Goal: Task Accomplishment & Management: Use online tool/utility

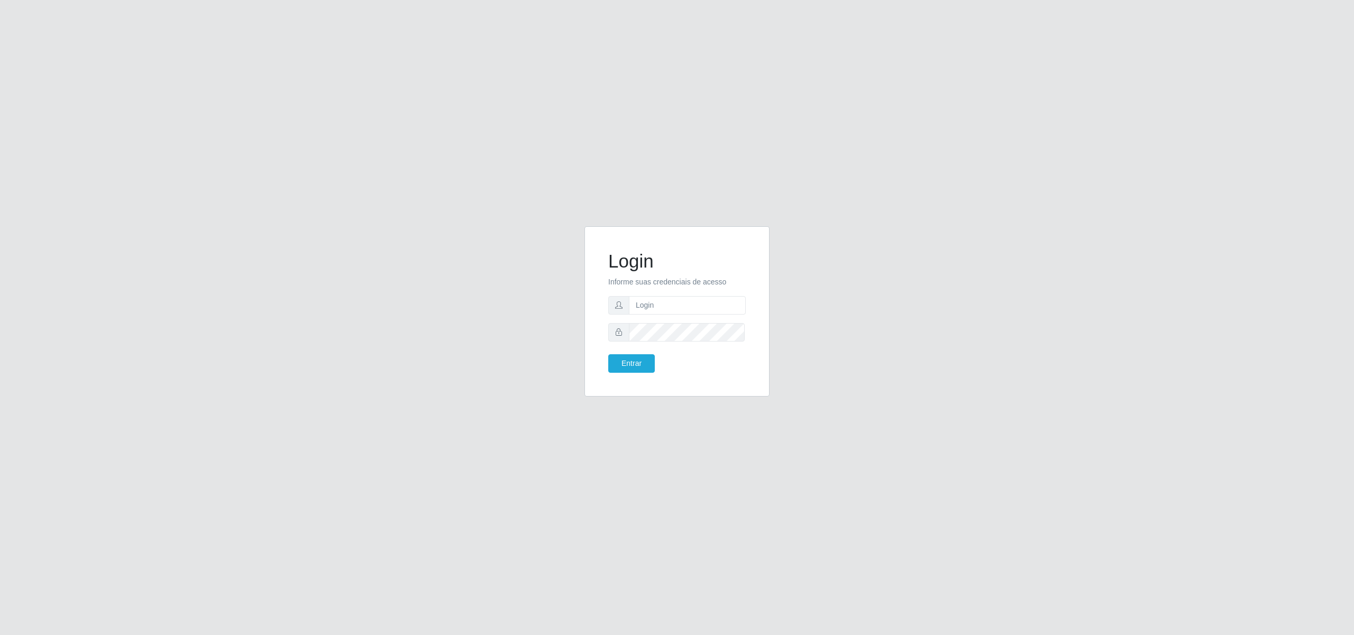
type input "[EMAIL_ADDRESS][DOMAIN_NAME]"
click at [631, 364] on button "Entrar" at bounding box center [631, 363] width 47 height 19
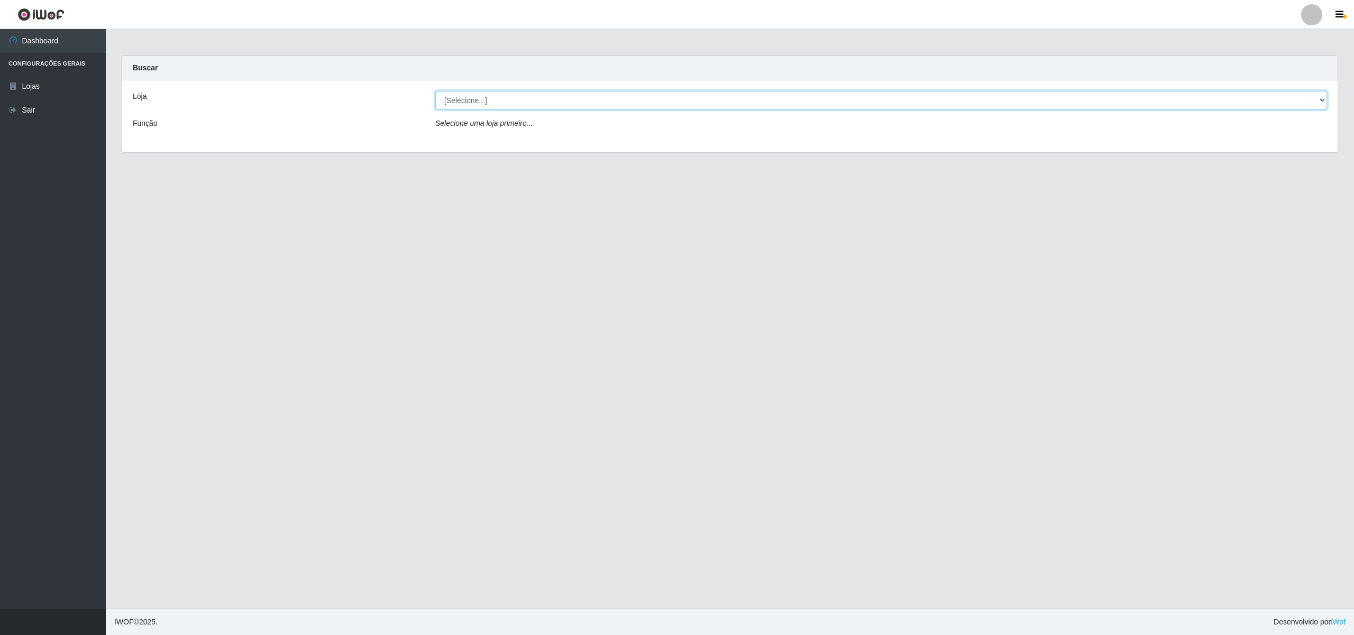
click at [1317, 96] on select "[Selecione...] BomQueSó Agreste - Loja 2" at bounding box center [880, 100] width 891 height 19
select select "214"
click at [435, 91] on select "[Selecione...] BomQueSó Agreste - Loja 2" at bounding box center [880, 100] width 891 height 19
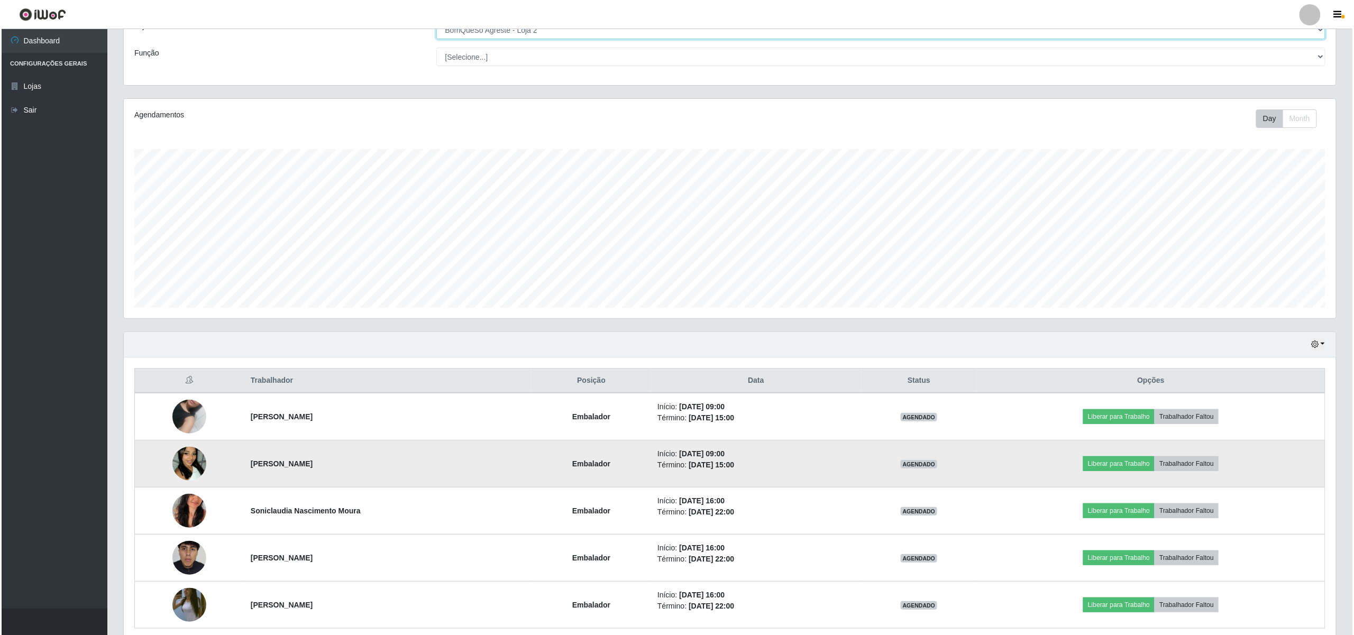
scroll to position [117, 0]
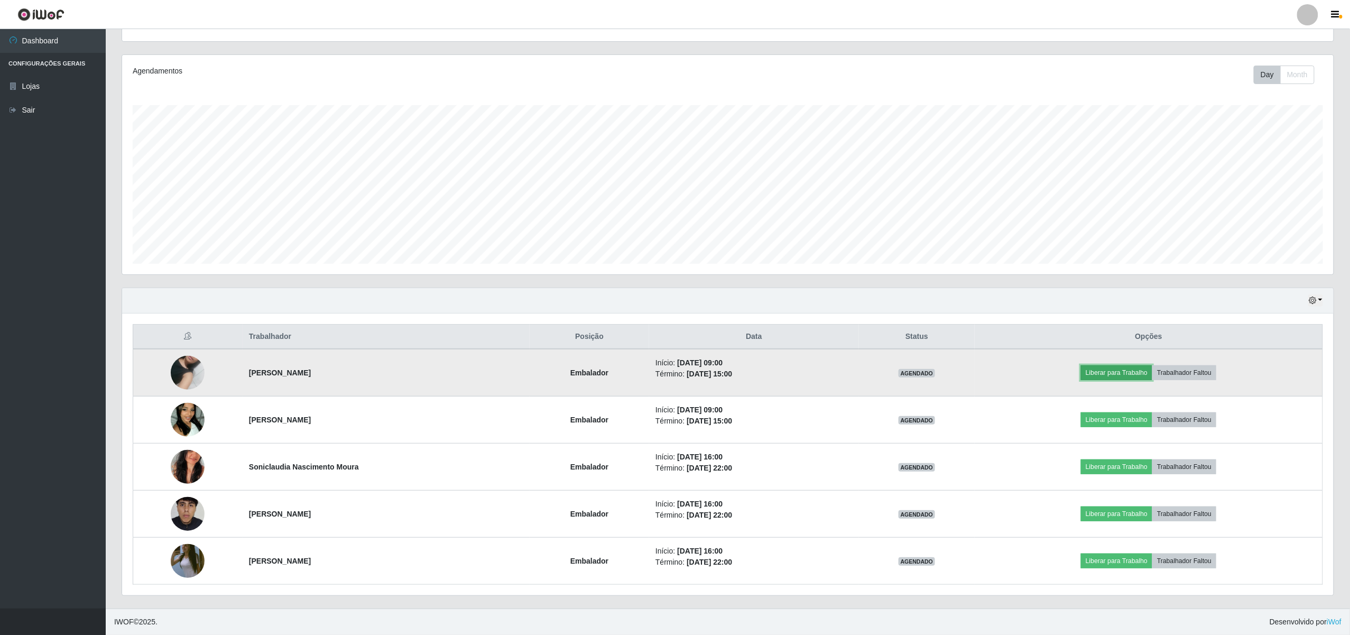
click at [1113, 370] on button "Liberar para Trabalho" at bounding box center [1116, 372] width 71 height 15
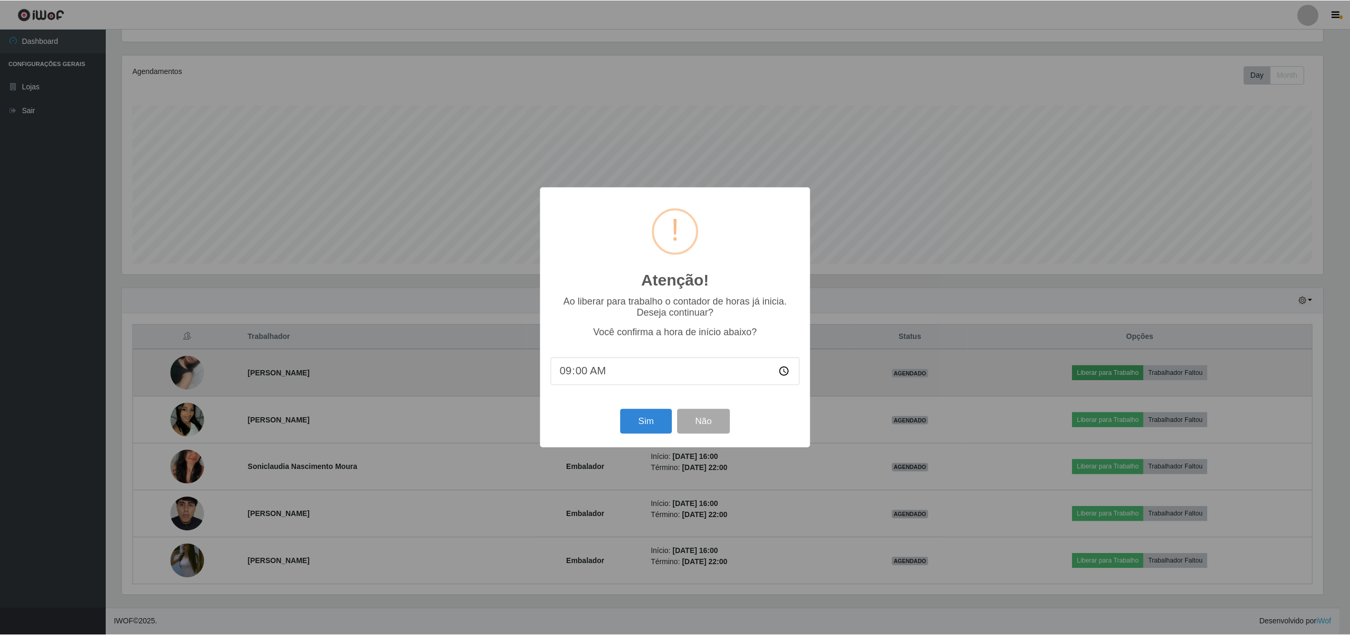
scroll to position [220, 1204]
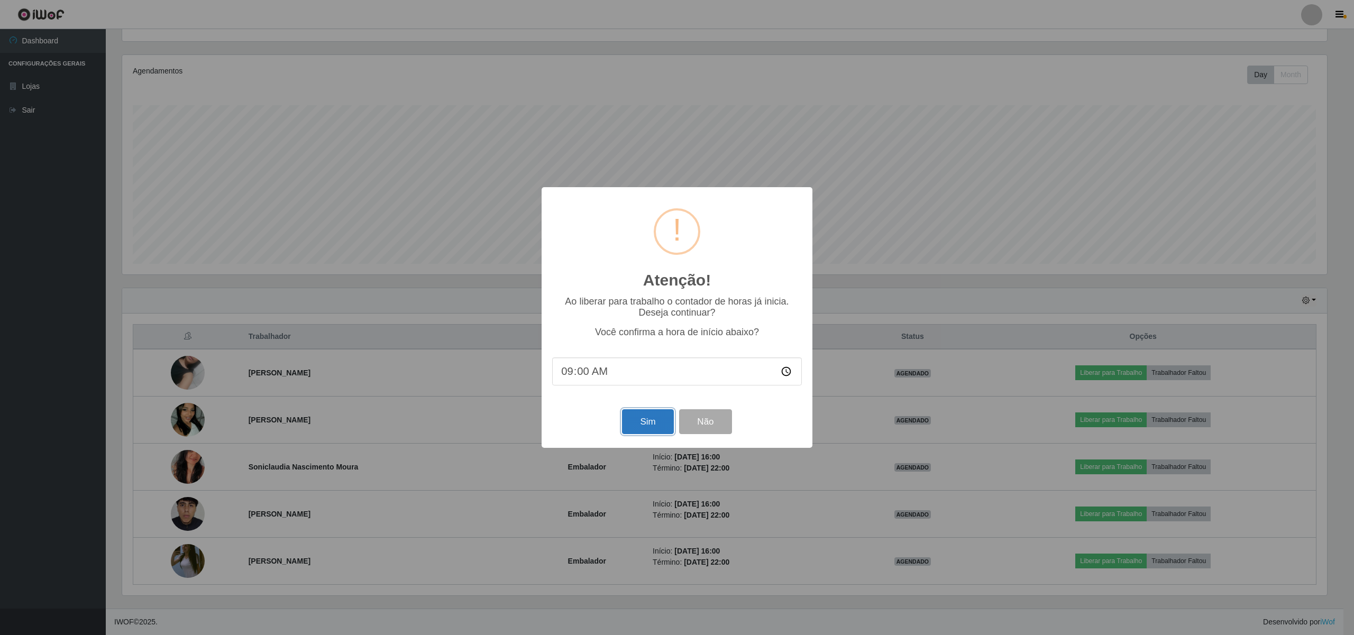
click at [654, 413] on button "Sim" at bounding box center [647, 421] width 51 height 25
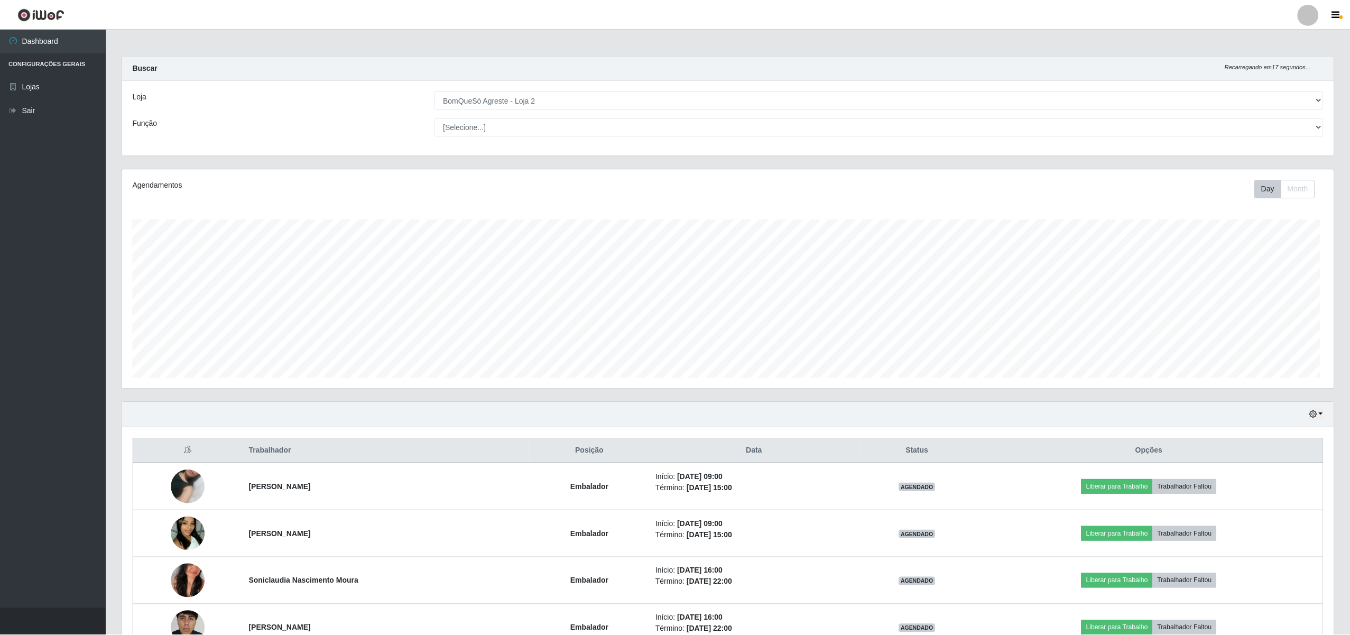
scroll to position [220, 1215]
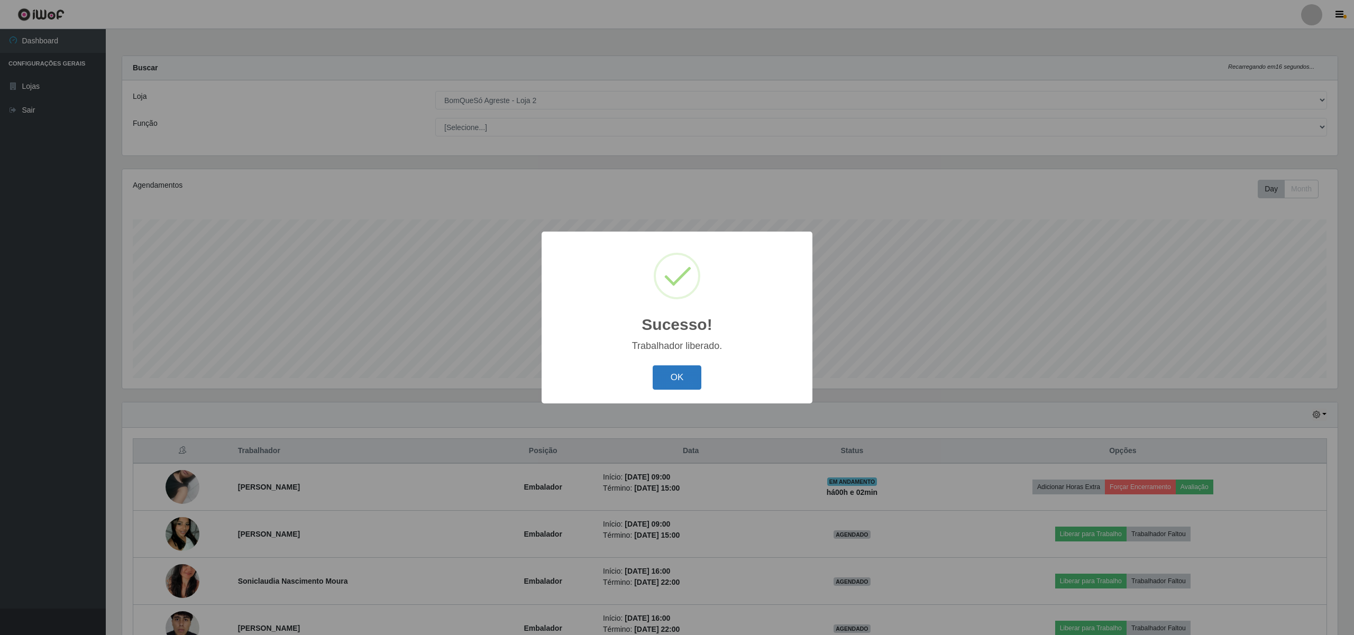
click at [667, 380] on button "OK" at bounding box center [676, 377] width 49 height 25
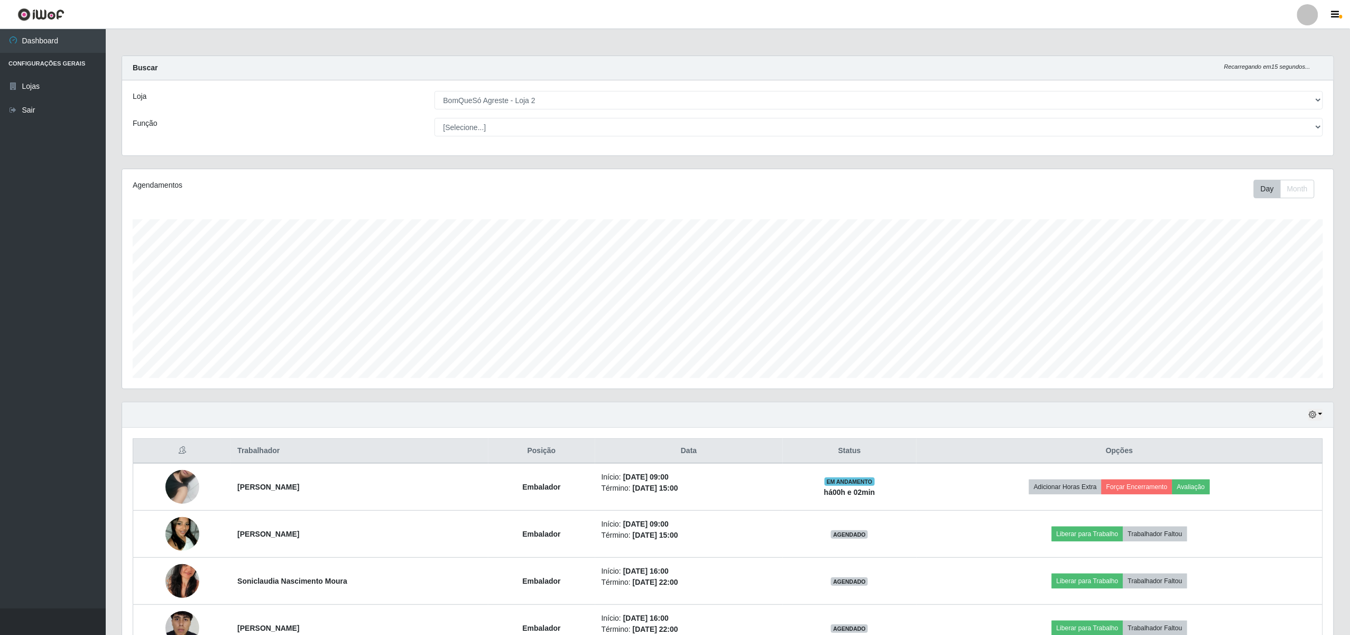
scroll to position [117, 0]
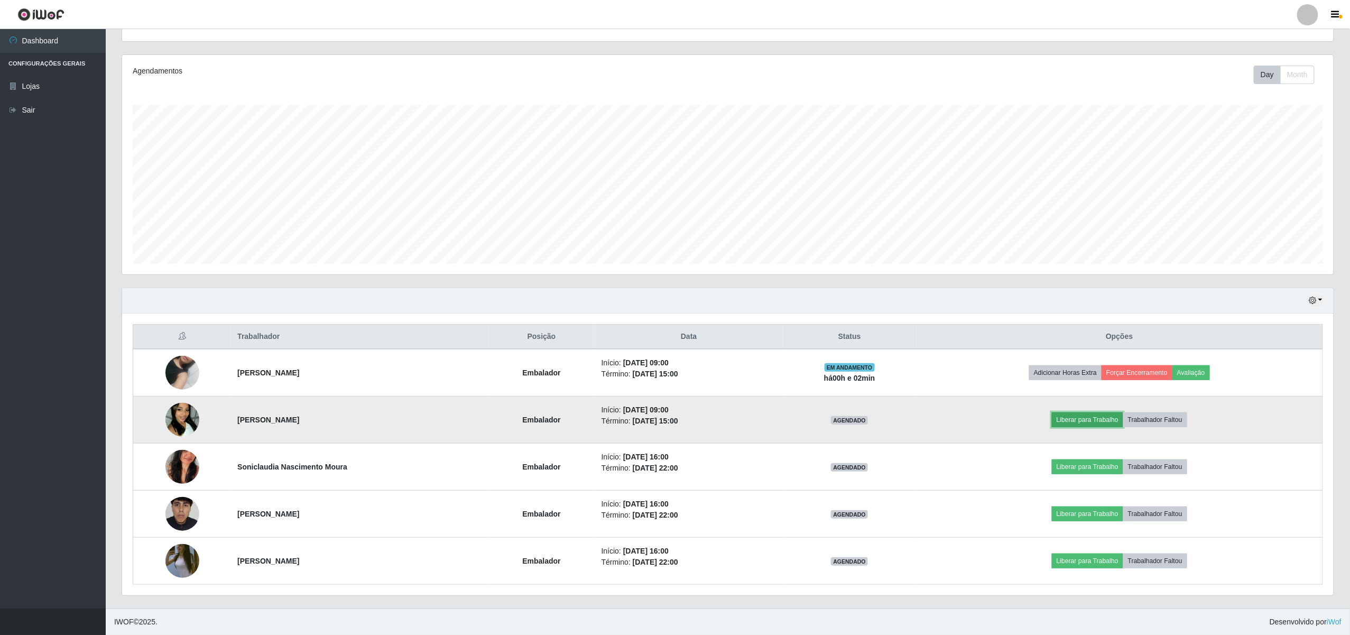
click at [1090, 412] on button "Liberar para Trabalho" at bounding box center [1087, 419] width 71 height 15
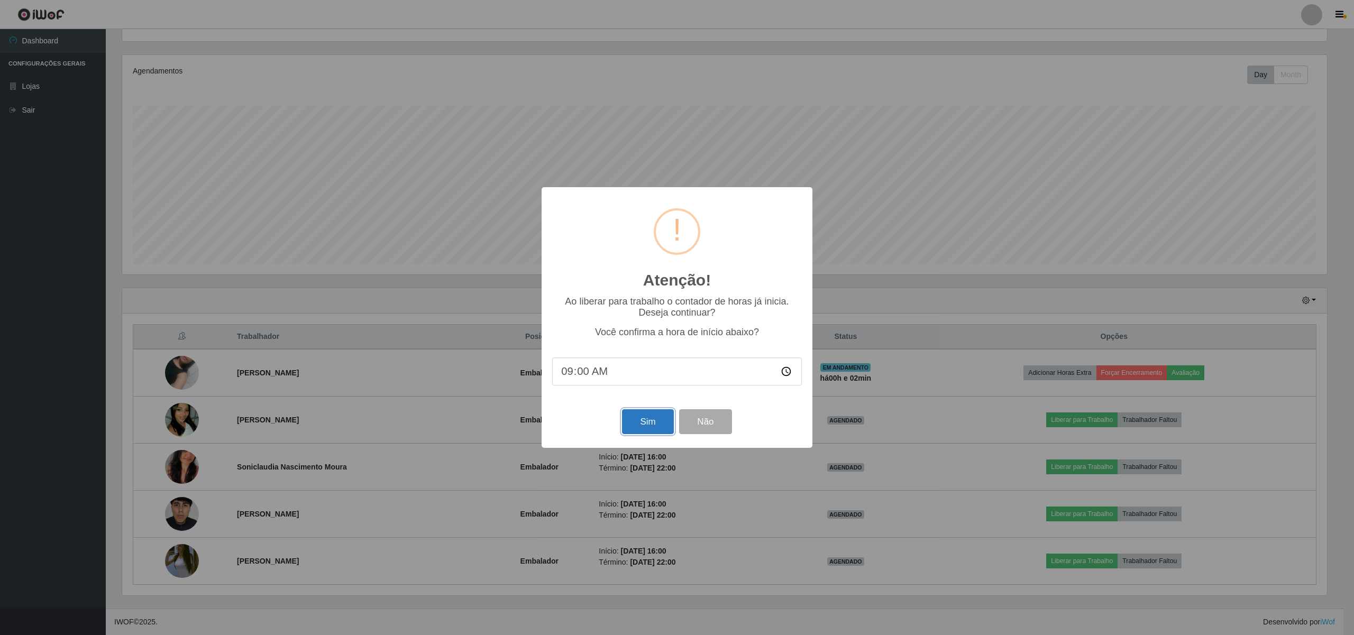
click at [642, 426] on button "Sim" at bounding box center [647, 421] width 51 height 25
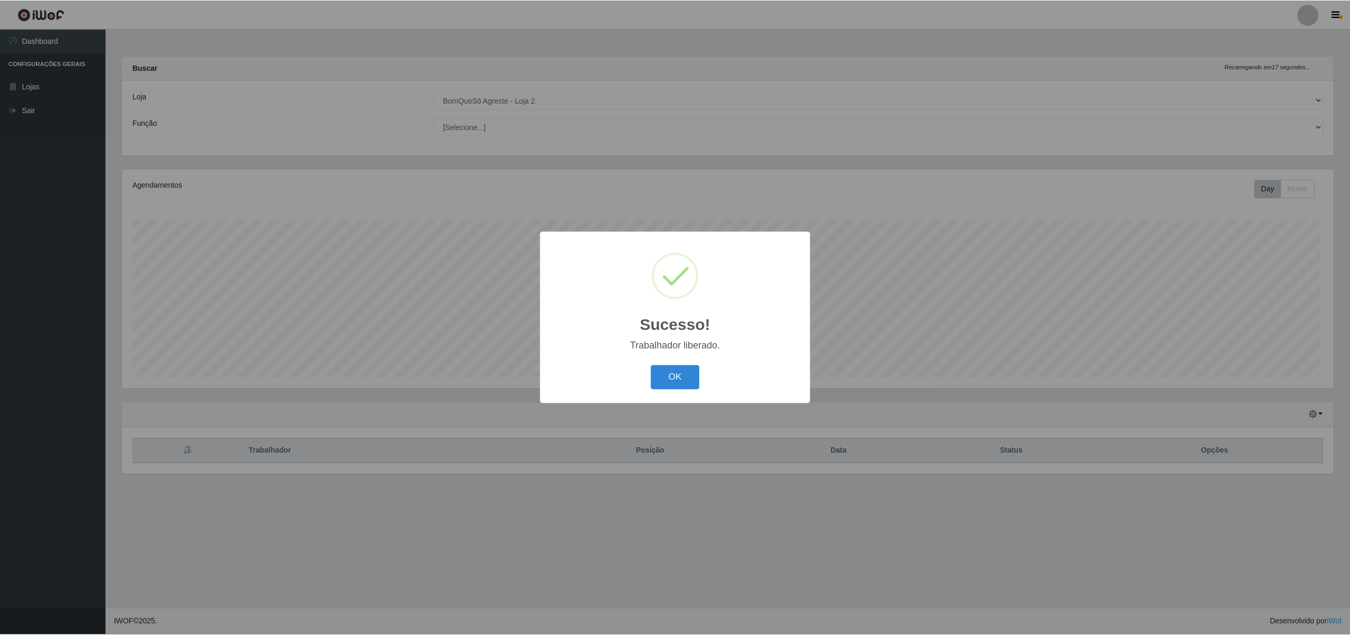
scroll to position [220, 1215]
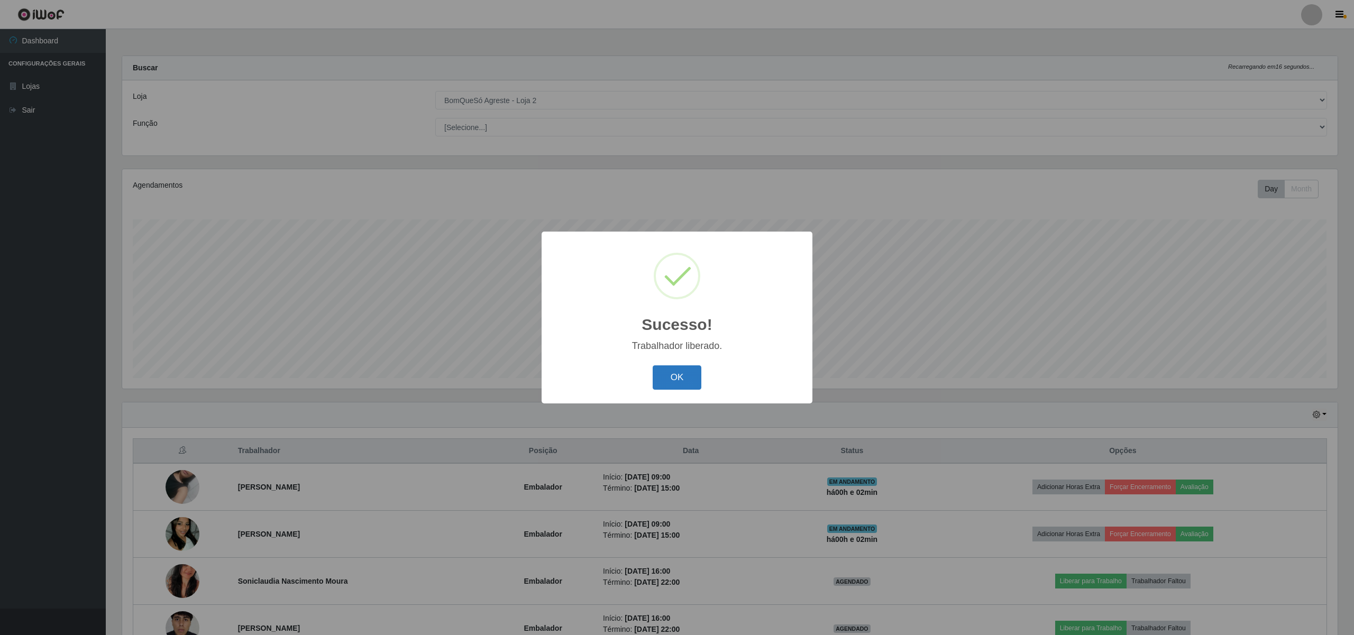
click at [669, 380] on button "OK" at bounding box center [676, 377] width 49 height 25
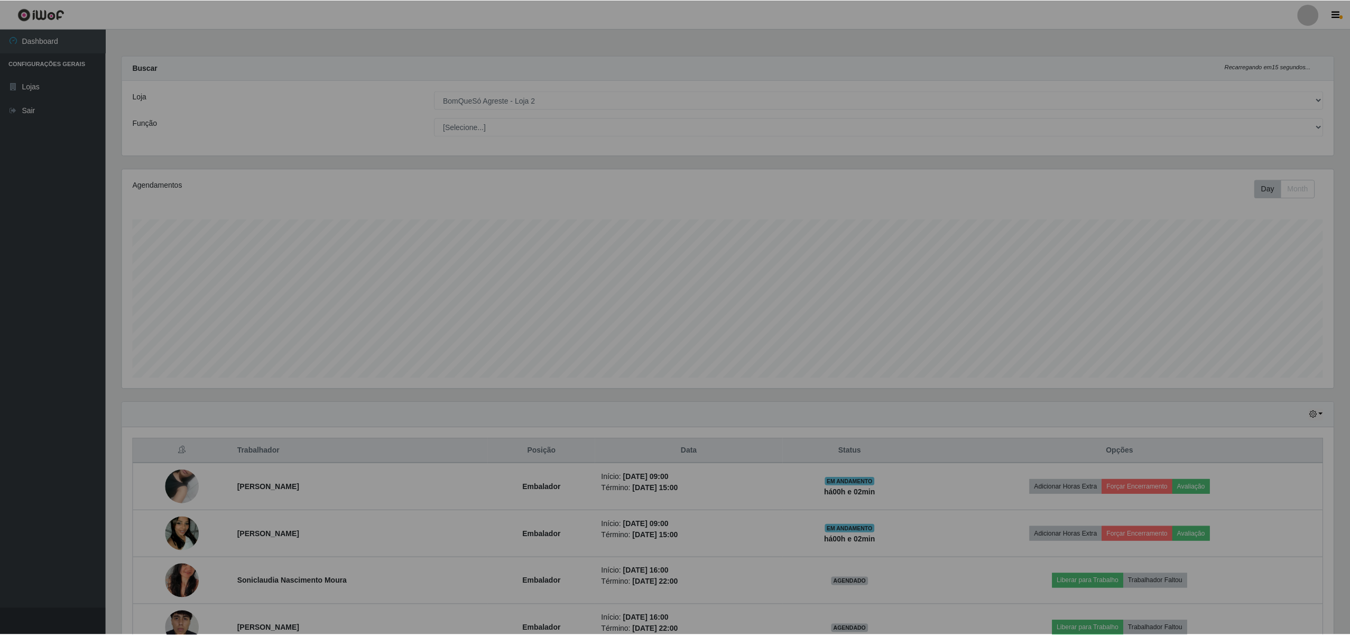
scroll to position [528524, 527533]
